Goal: Information Seeking & Learning: Learn about a topic

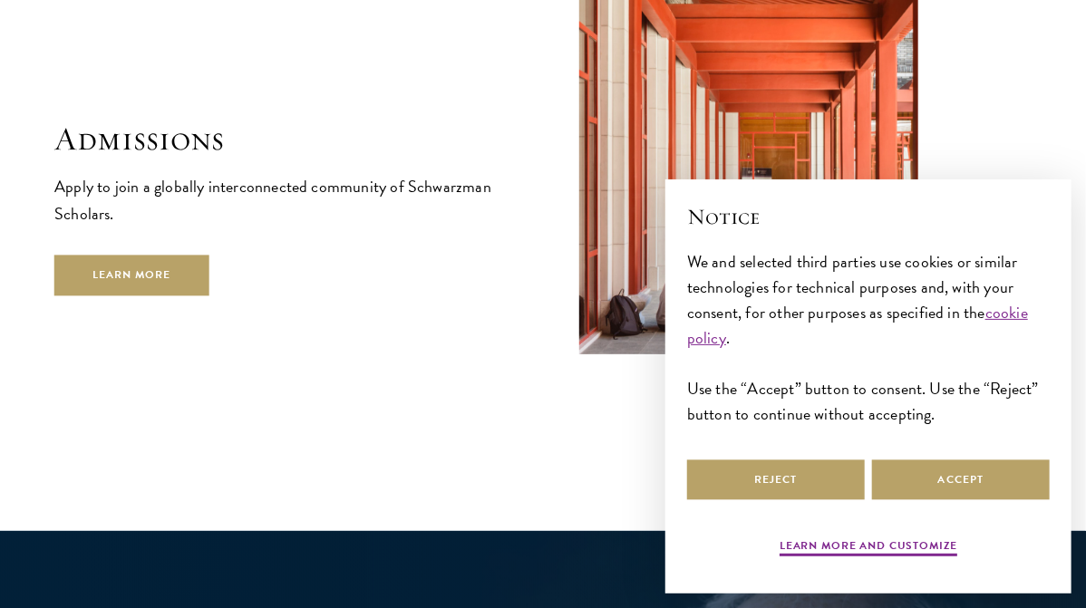
scroll to position [2808, 0]
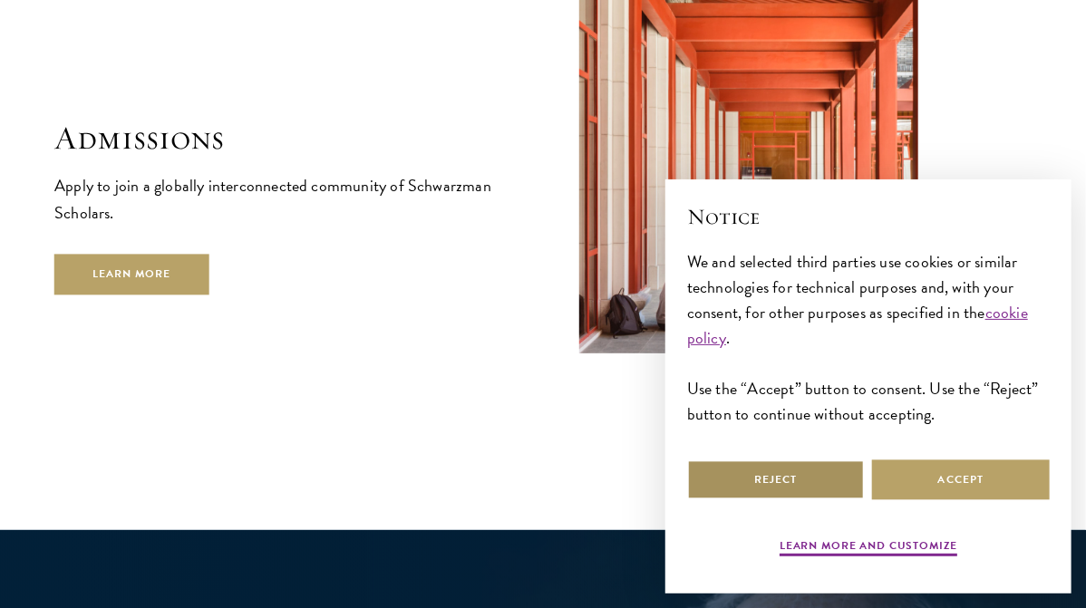
click at [840, 485] on button "Reject" at bounding box center [776, 479] width 178 height 41
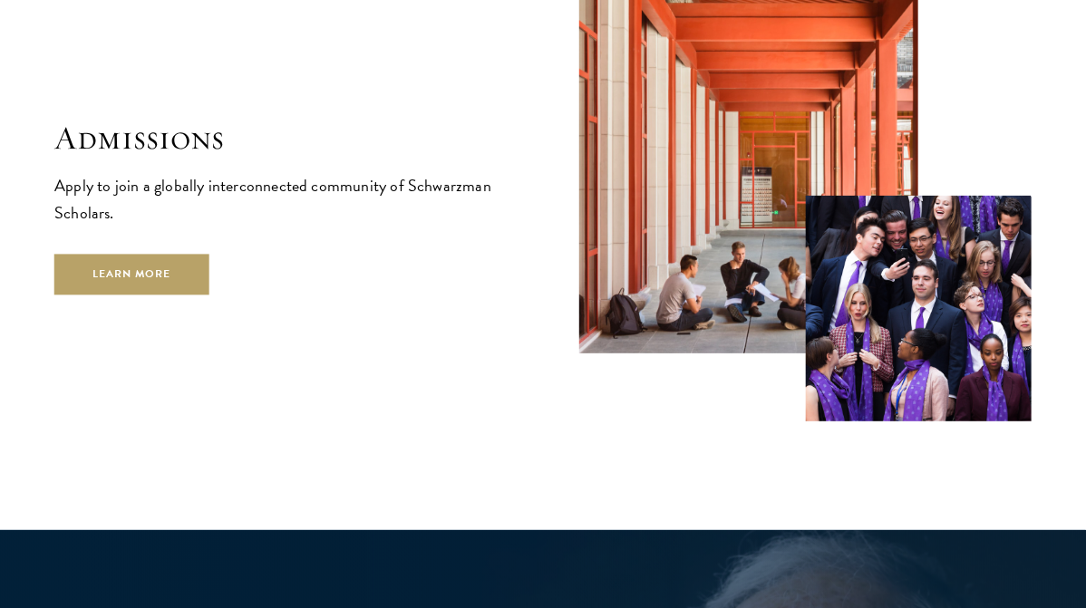
click at [865, 229] on img at bounding box center [919, 309] width 227 height 227
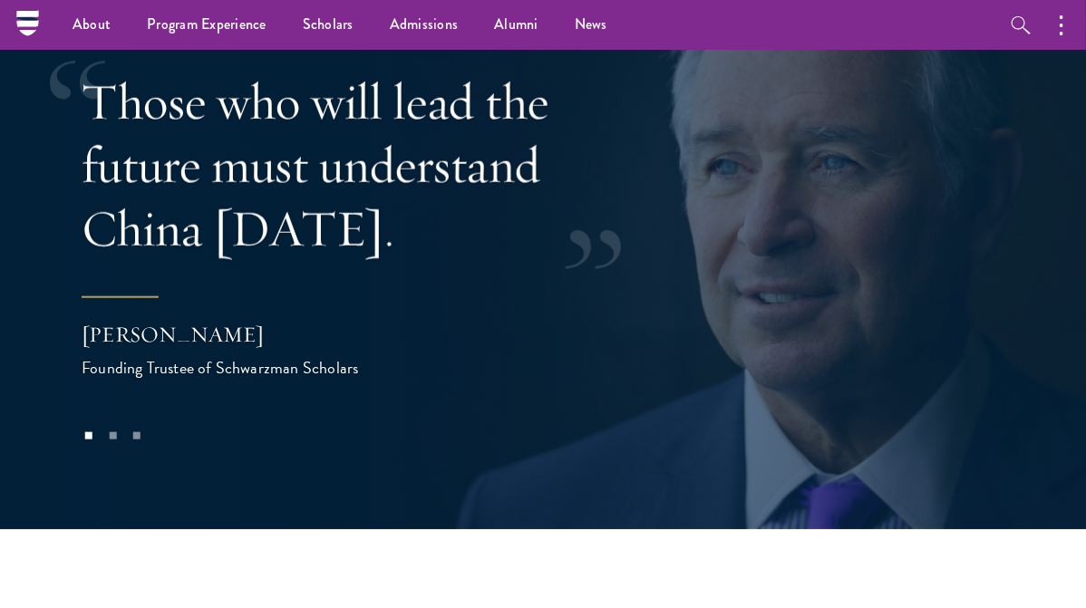
scroll to position [3341, 0]
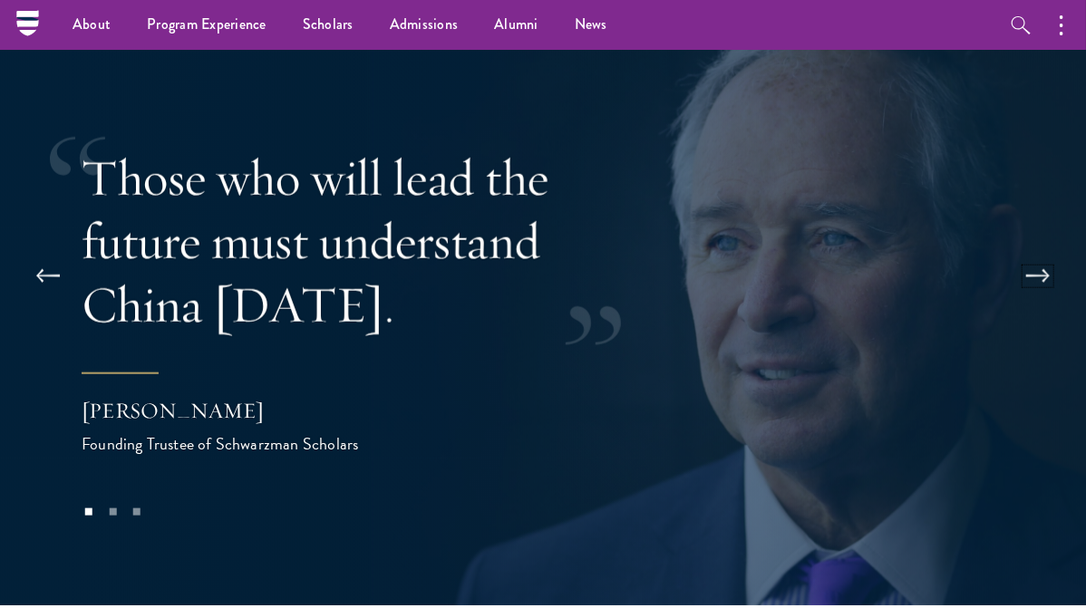
click at [1029, 251] on button at bounding box center [1038, 276] width 60 height 51
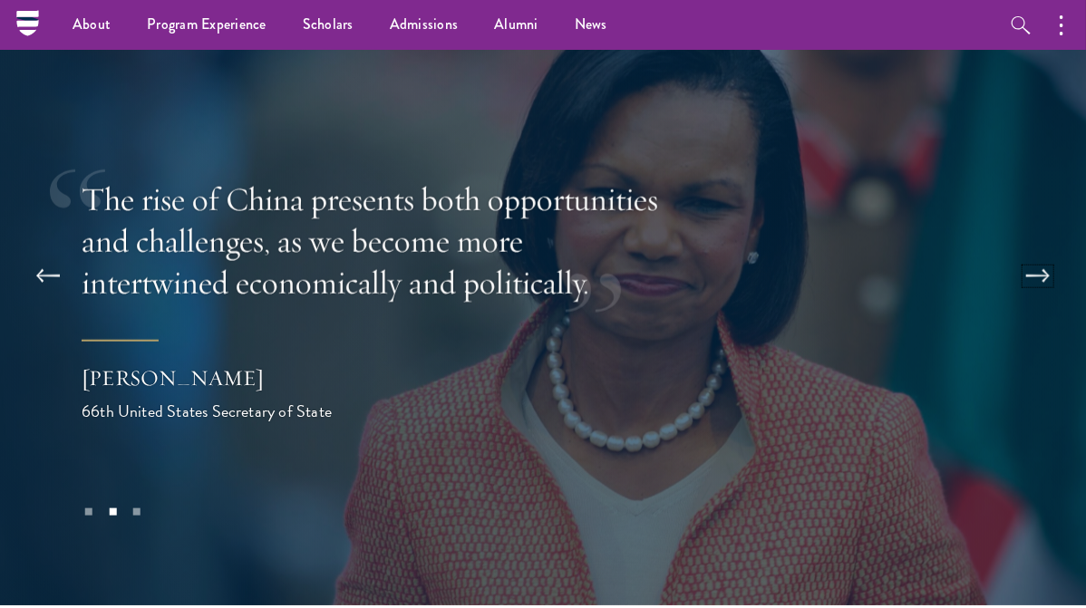
click at [1029, 251] on button at bounding box center [1038, 276] width 60 height 51
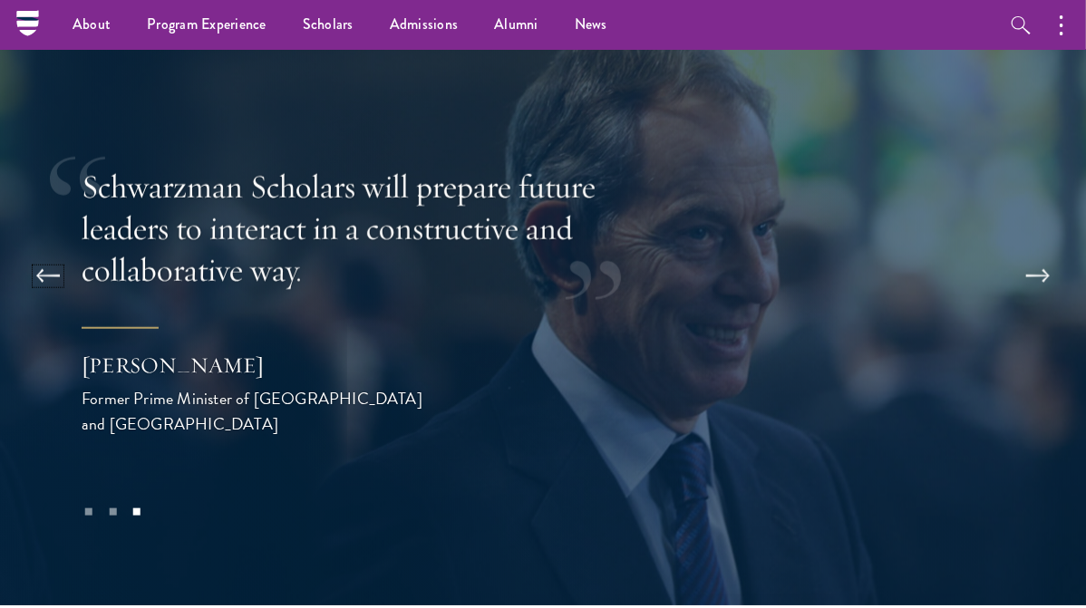
click at [47, 251] on button at bounding box center [48, 276] width 60 height 51
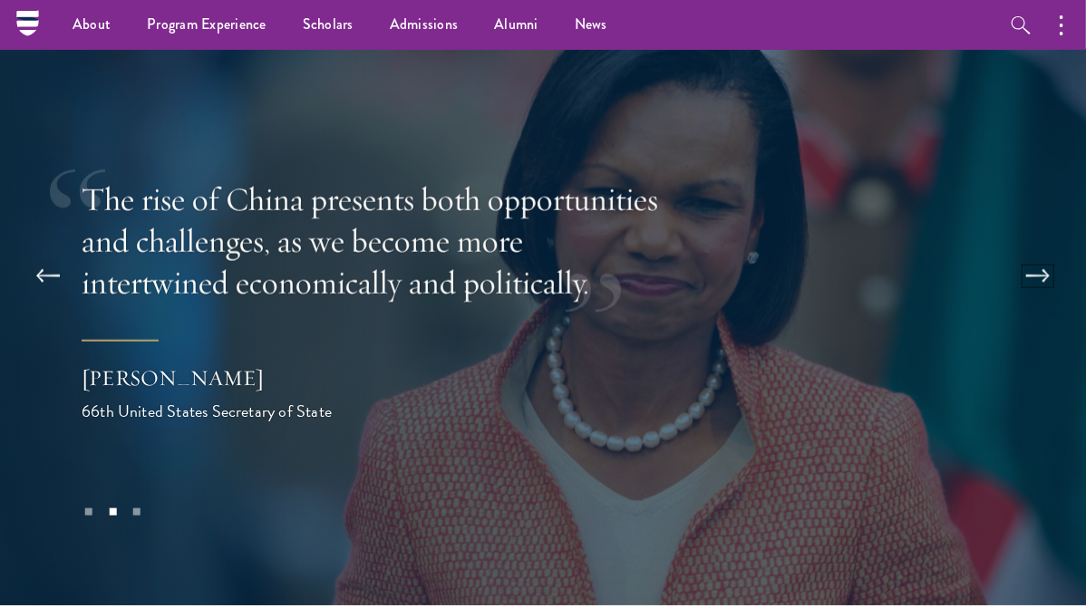
click at [1021, 251] on button at bounding box center [1038, 276] width 60 height 51
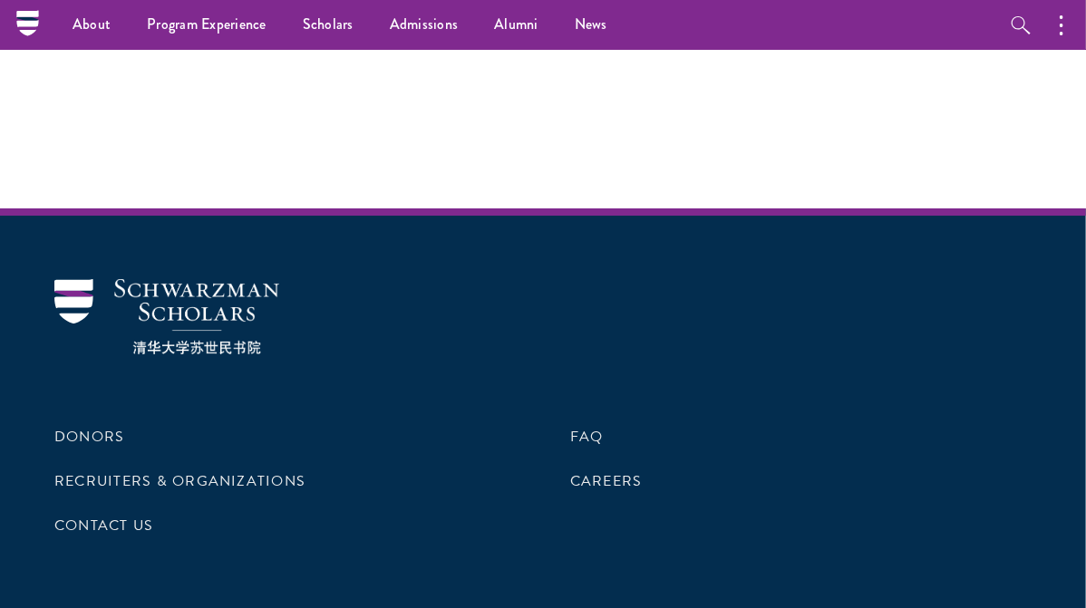
scroll to position [5156, 0]
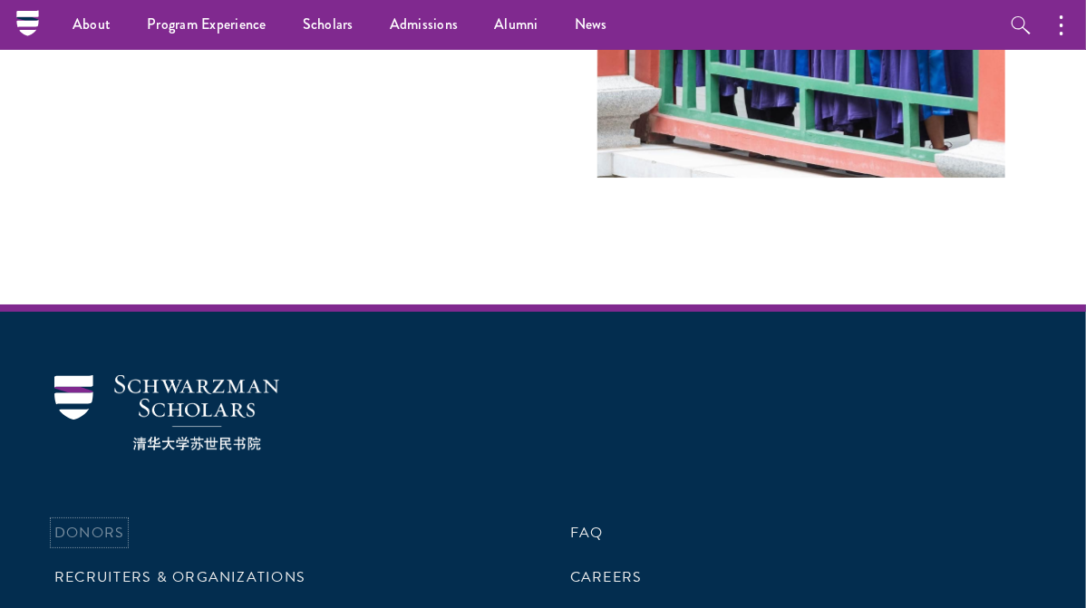
click at [112, 522] on link "Donors" at bounding box center [89, 533] width 70 height 22
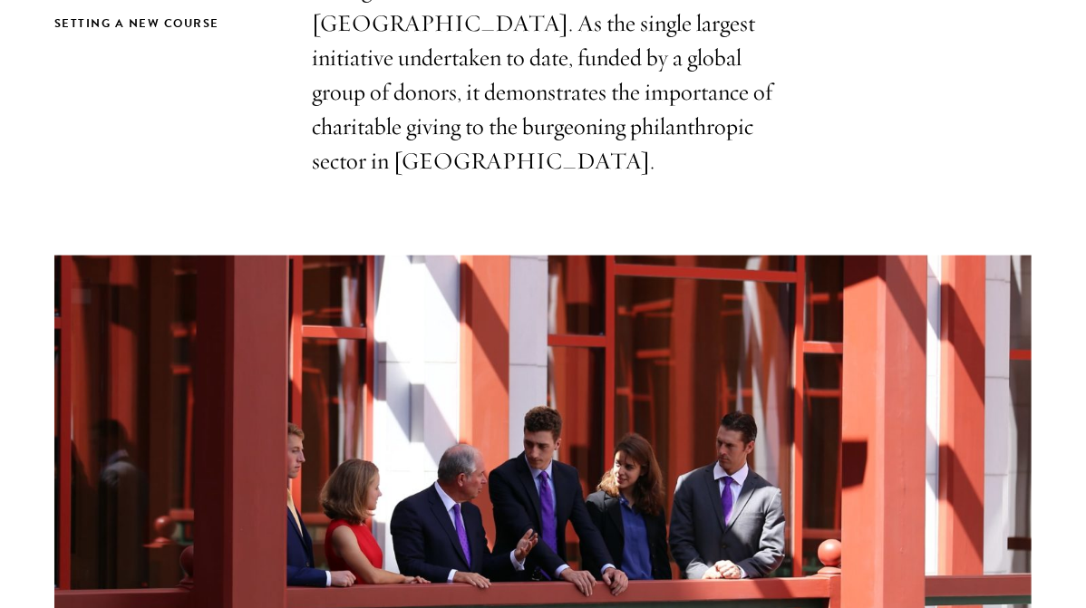
scroll to position [725, 0]
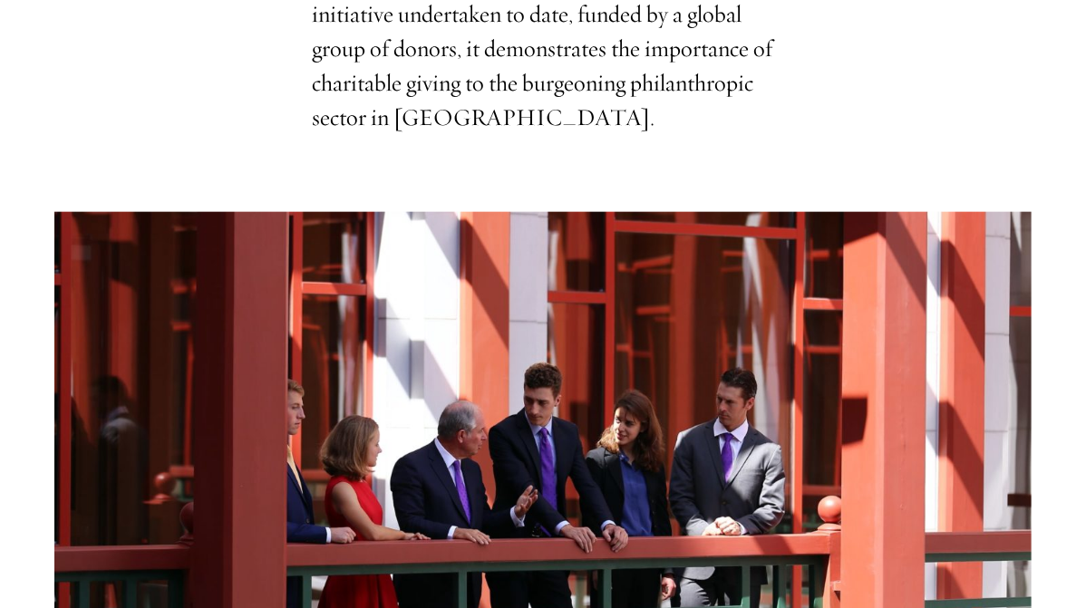
drag, startPoint x: 560, startPoint y: 366, endPoint x: 437, endPoint y: 240, distance: 176.2
click at [437, 240] on img at bounding box center [542, 456] width 977 height 488
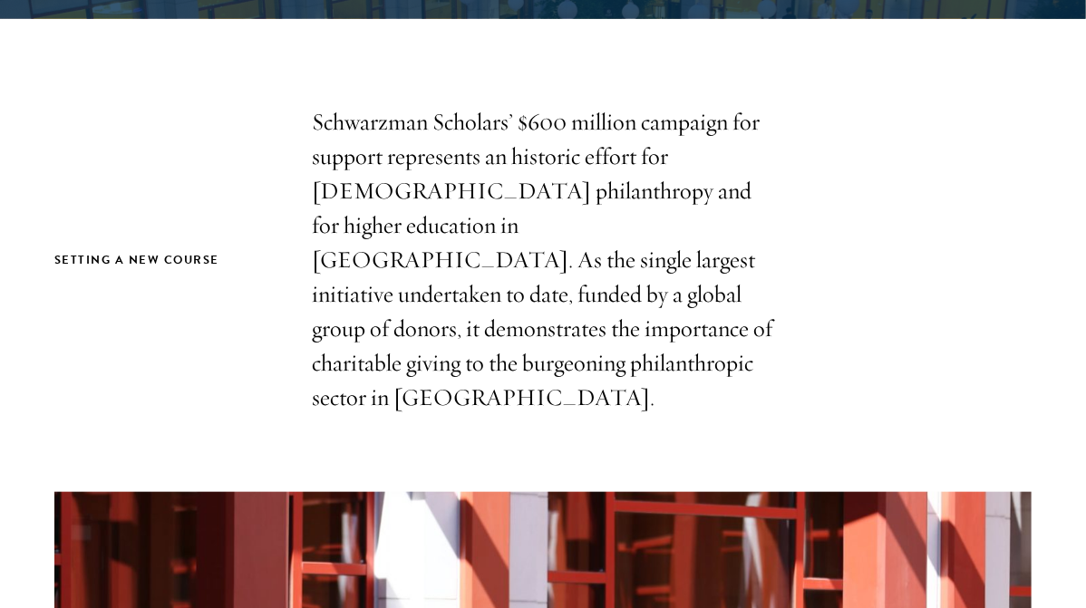
scroll to position [0, 0]
